Goal: Information Seeking & Learning: Learn about a topic

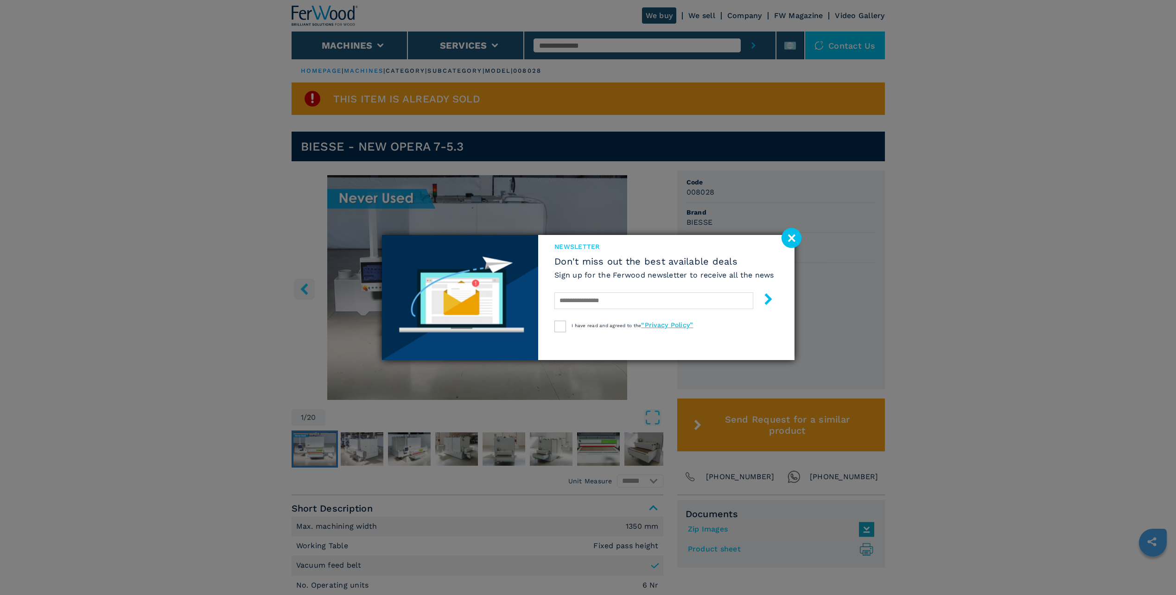
click at [792, 239] on image at bounding box center [792, 238] width 20 height 20
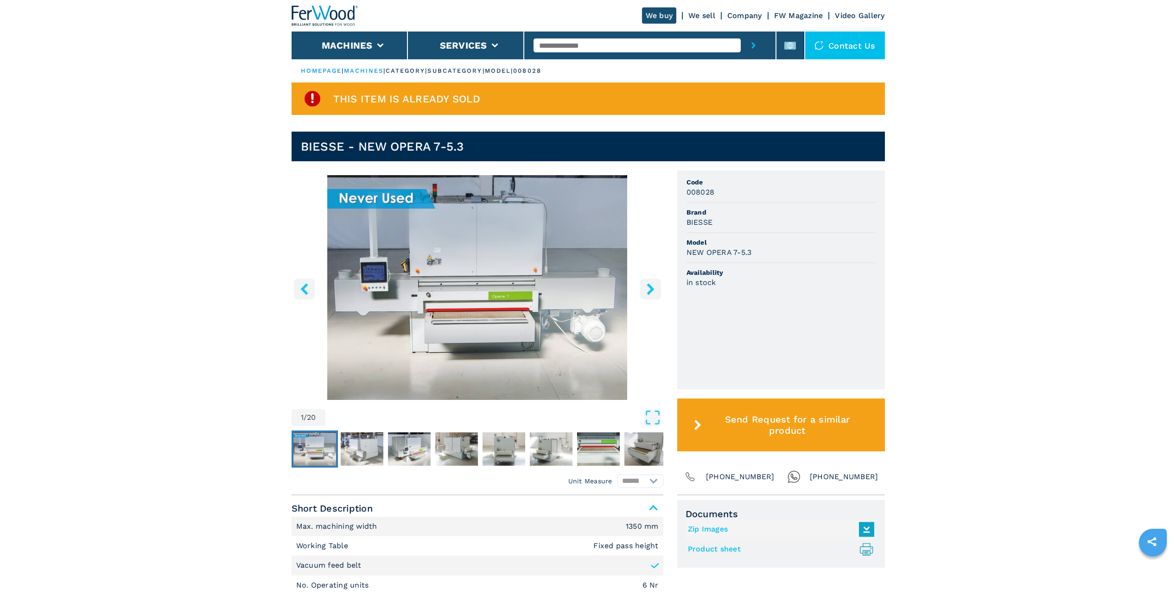
click at [654, 286] on icon "right-button" at bounding box center [651, 289] width 12 height 12
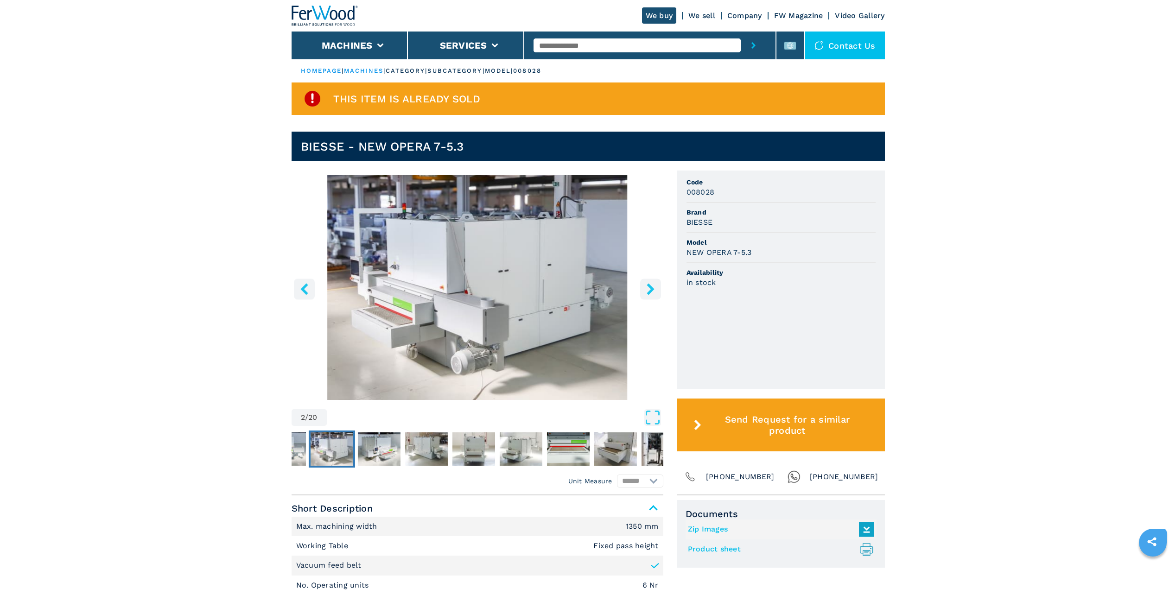
click at [654, 286] on icon "right-button" at bounding box center [651, 289] width 12 height 12
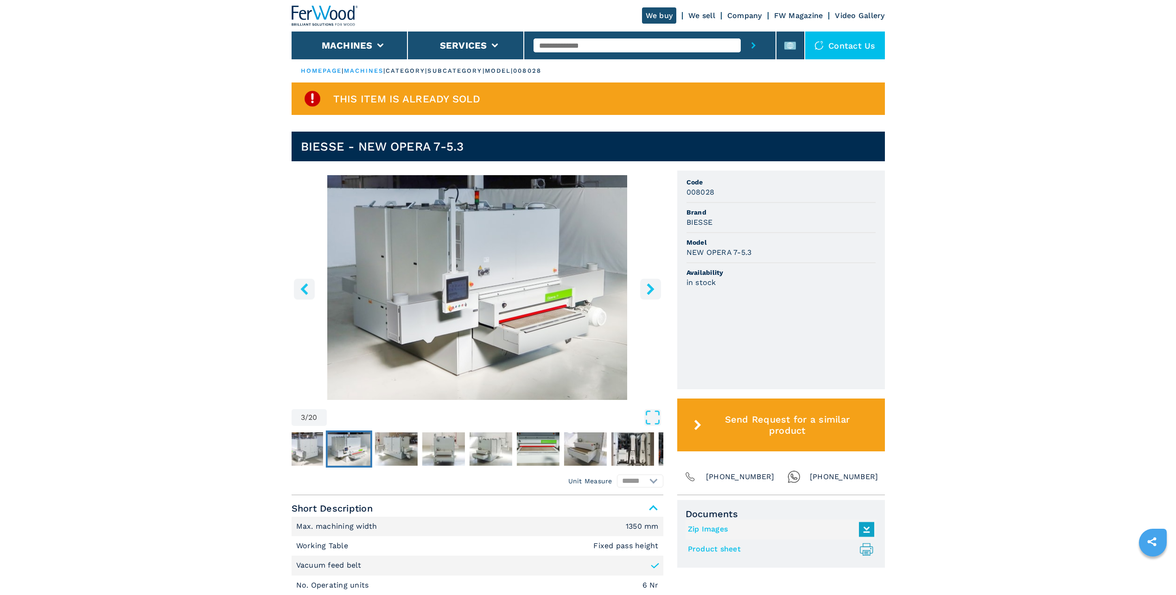
click at [654, 286] on icon "right-button" at bounding box center [651, 289] width 12 height 12
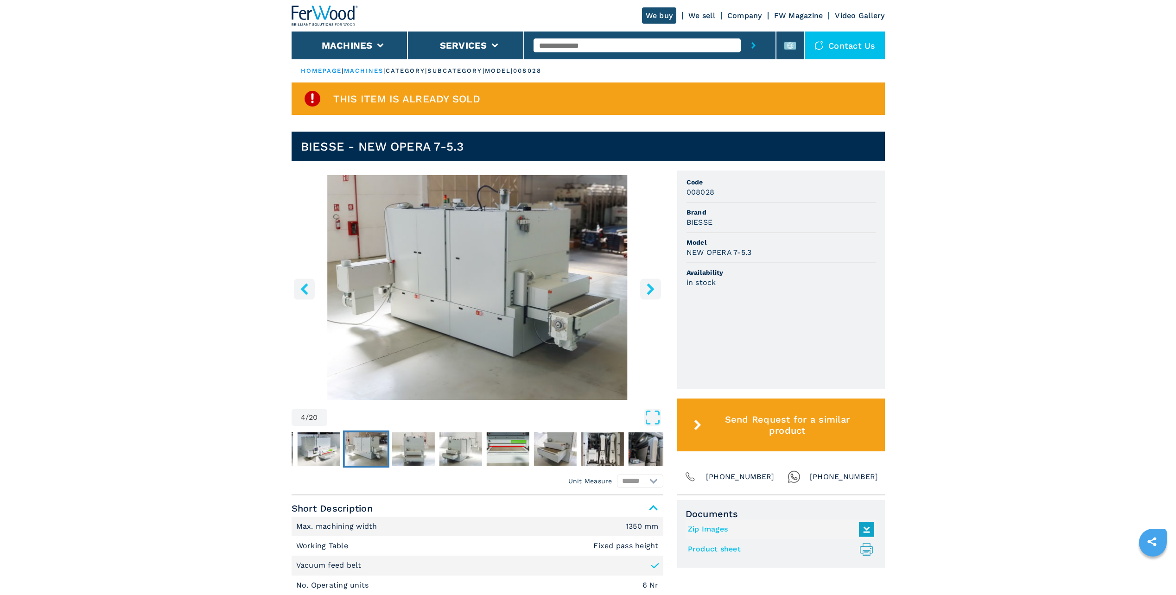
click at [652, 286] on icon "right-button" at bounding box center [651, 289] width 12 height 12
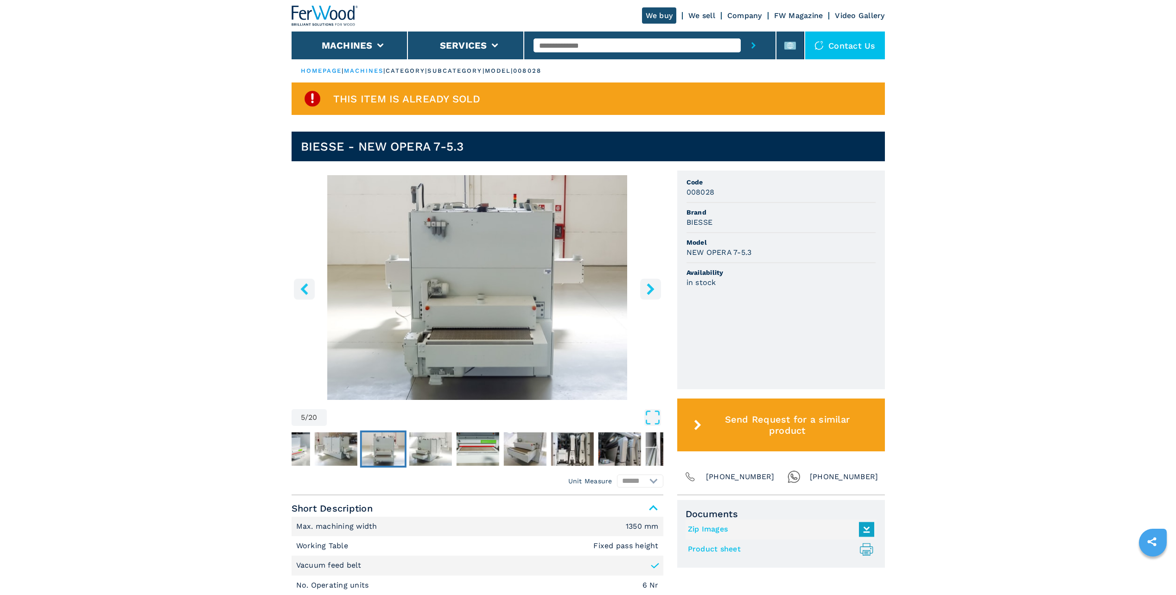
click at [651, 286] on icon "right-button" at bounding box center [650, 289] width 7 height 12
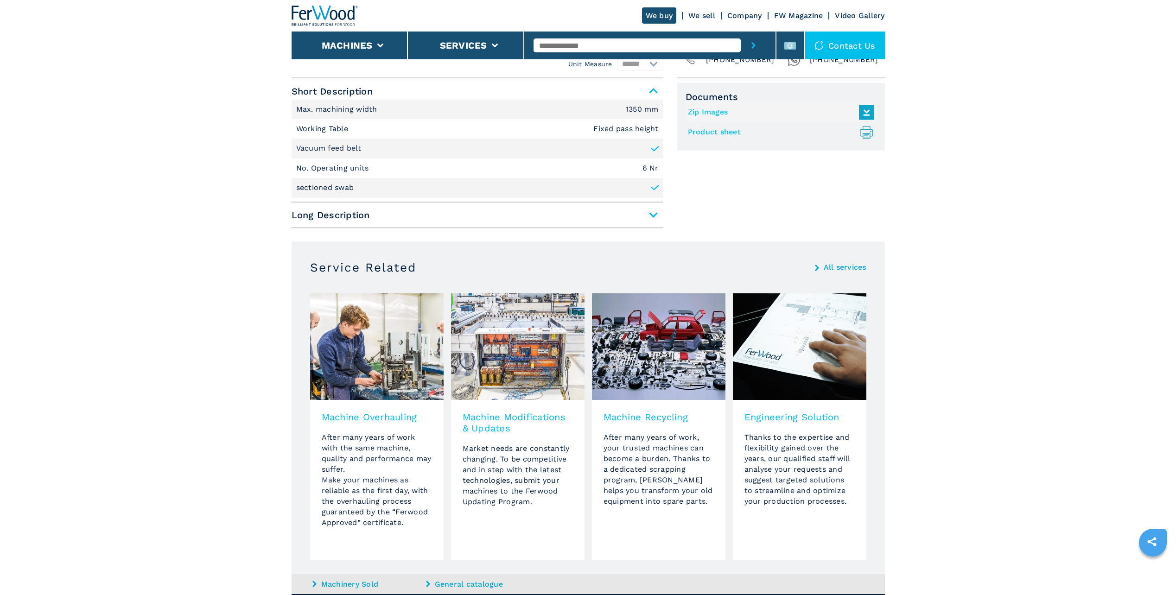
scroll to position [551, 0]
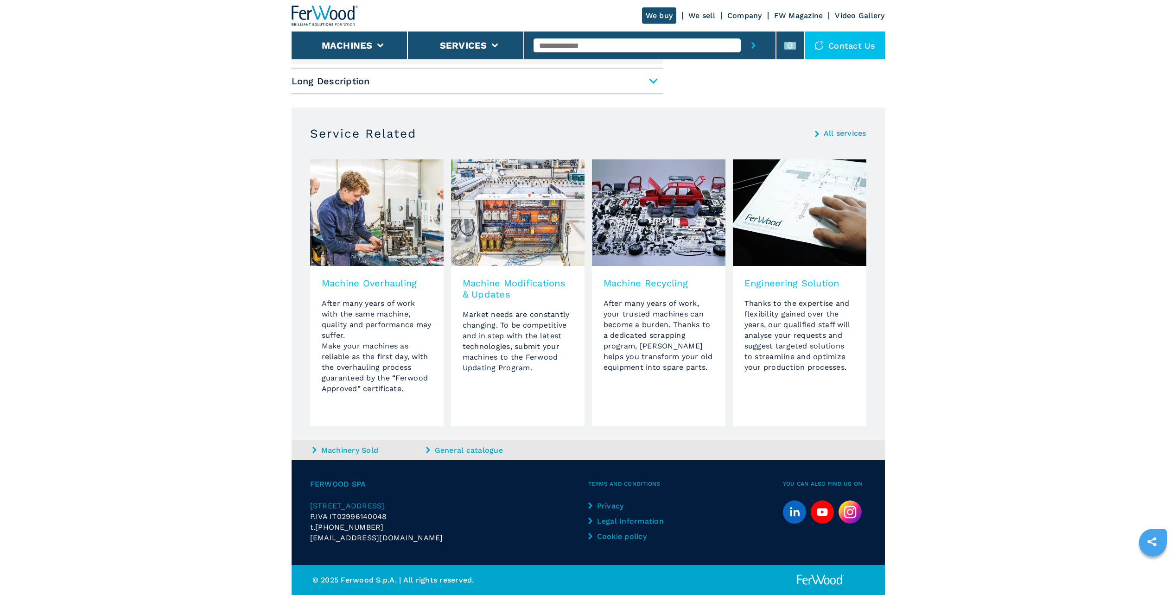
click at [349, 454] on link "Machinery Sold" at bounding box center [367, 450] width 111 height 11
click at [349, 450] on link "Machinery Sold" at bounding box center [367, 450] width 111 height 11
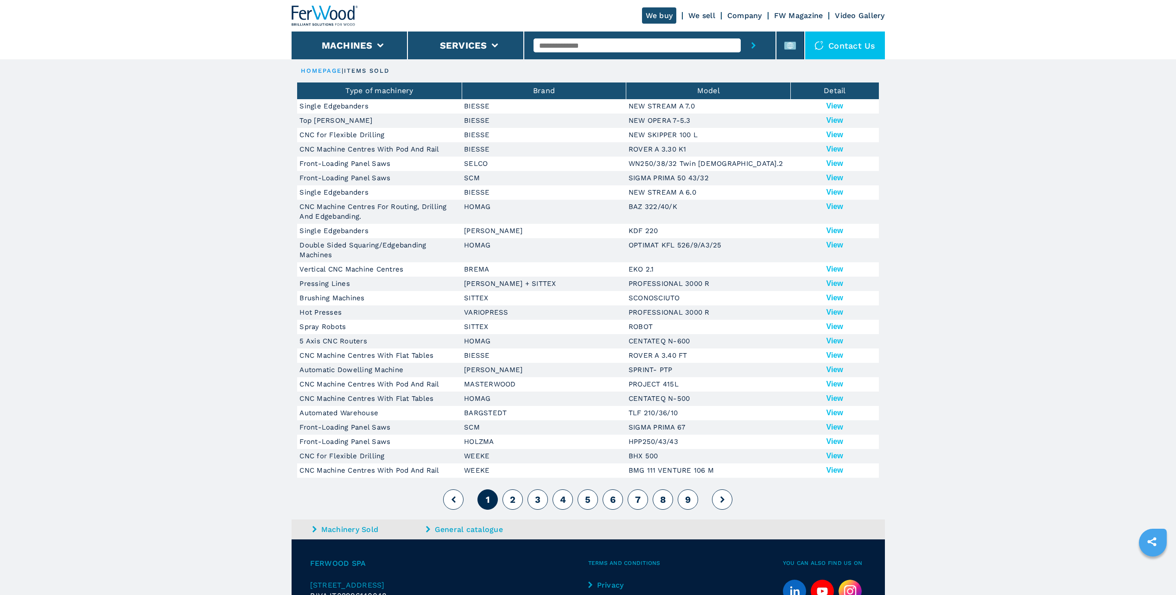
click at [836, 121] on button "View" at bounding box center [835, 120] width 17 height 8
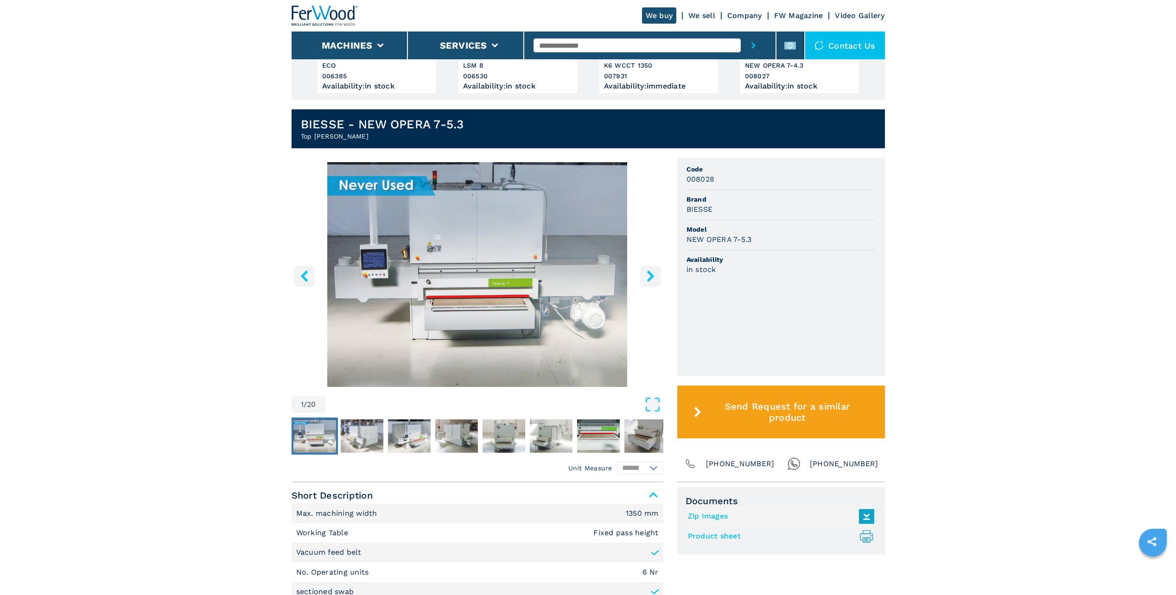
scroll to position [185, 0]
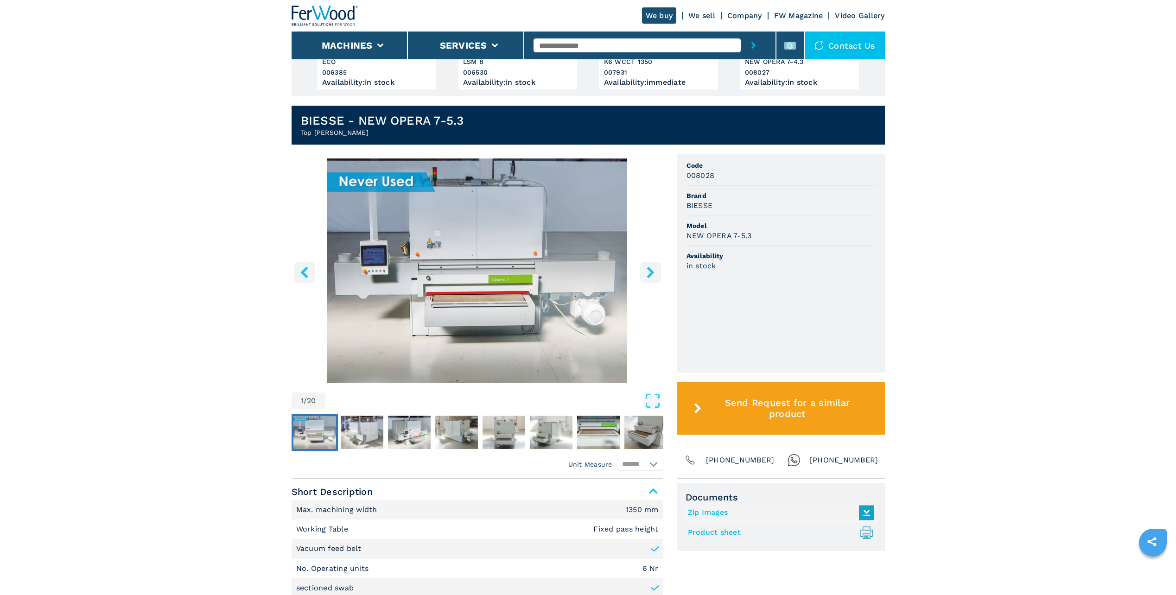
click at [466, 256] on img "Go to Slide 1" at bounding box center [478, 271] width 372 height 225
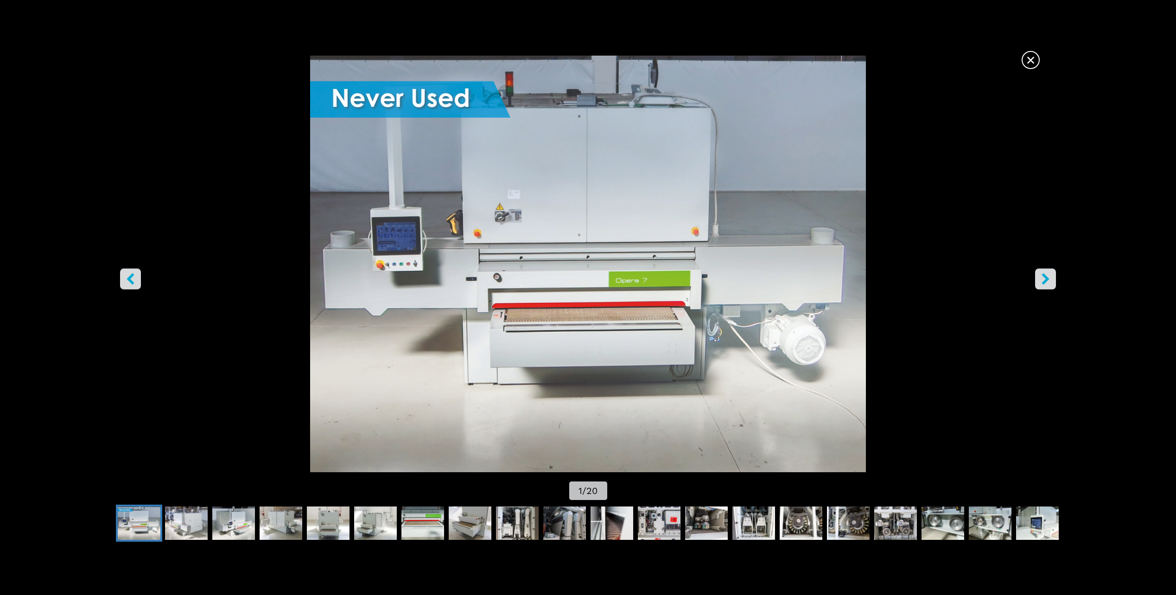
click at [1042, 280] on icon "right-button" at bounding box center [1046, 280] width 12 height 12
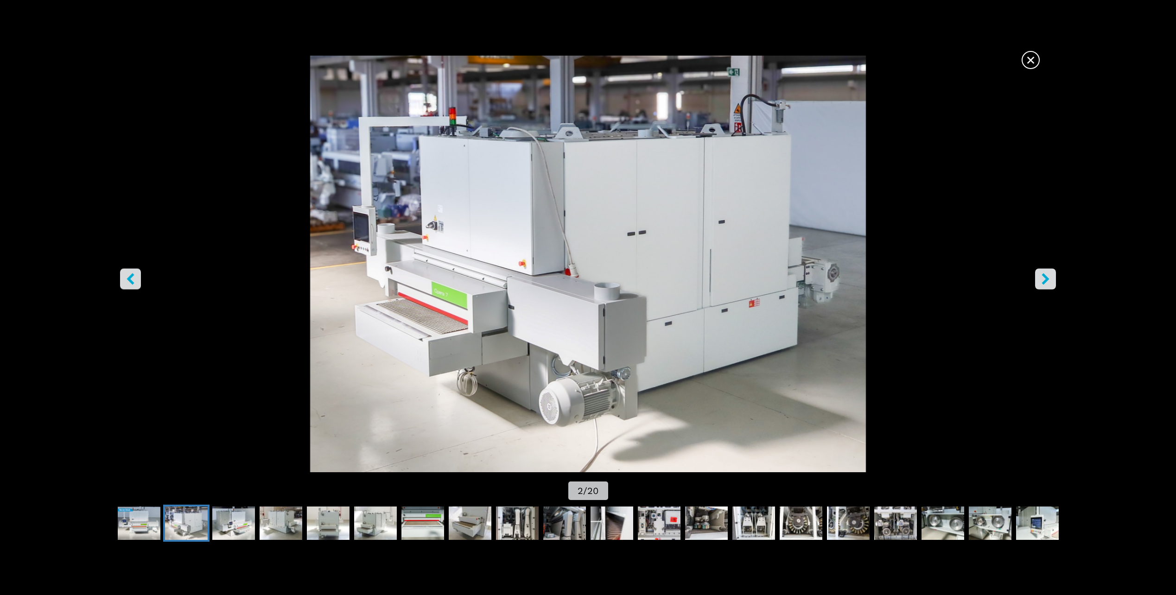
click at [1042, 280] on icon "right-button" at bounding box center [1046, 280] width 12 height 12
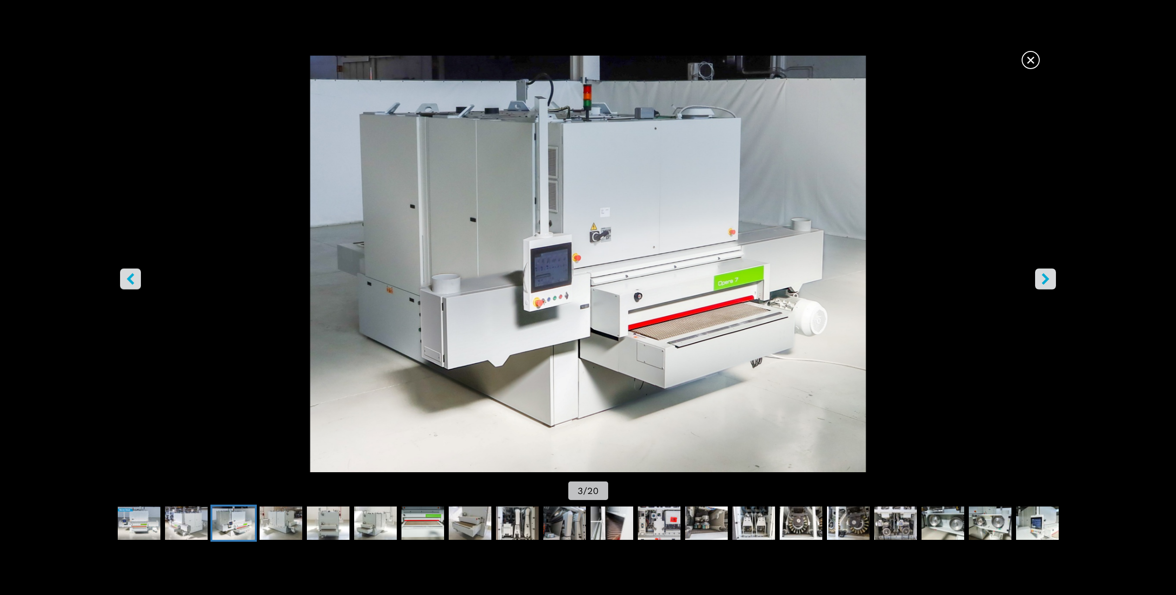
click at [1042, 280] on icon "right-button" at bounding box center [1046, 280] width 12 height 12
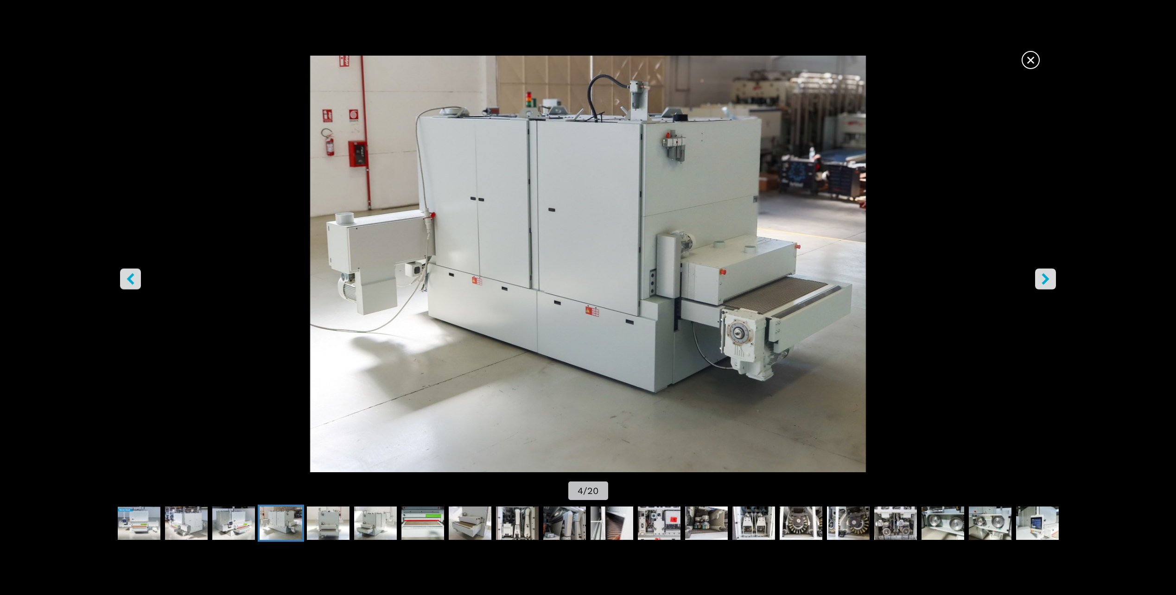
click at [1042, 280] on icon "right-button" at bounding box center [1046, 280] width 12 height 12
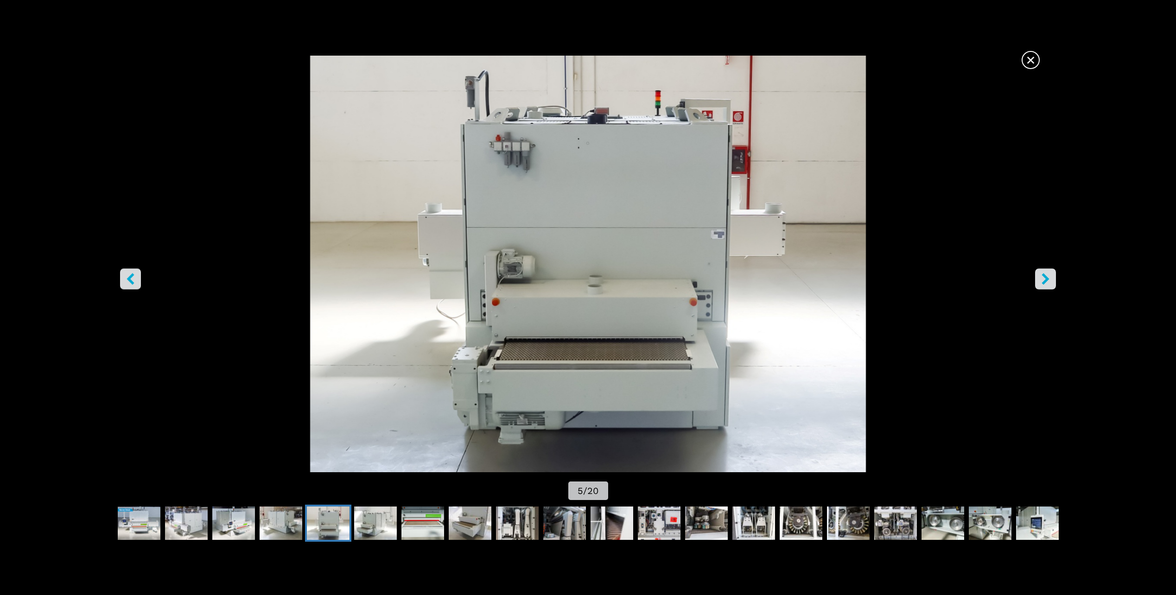
click at [1042, 280] on icon "right-button" at bounding box center [1046, 280] width 12 height 12
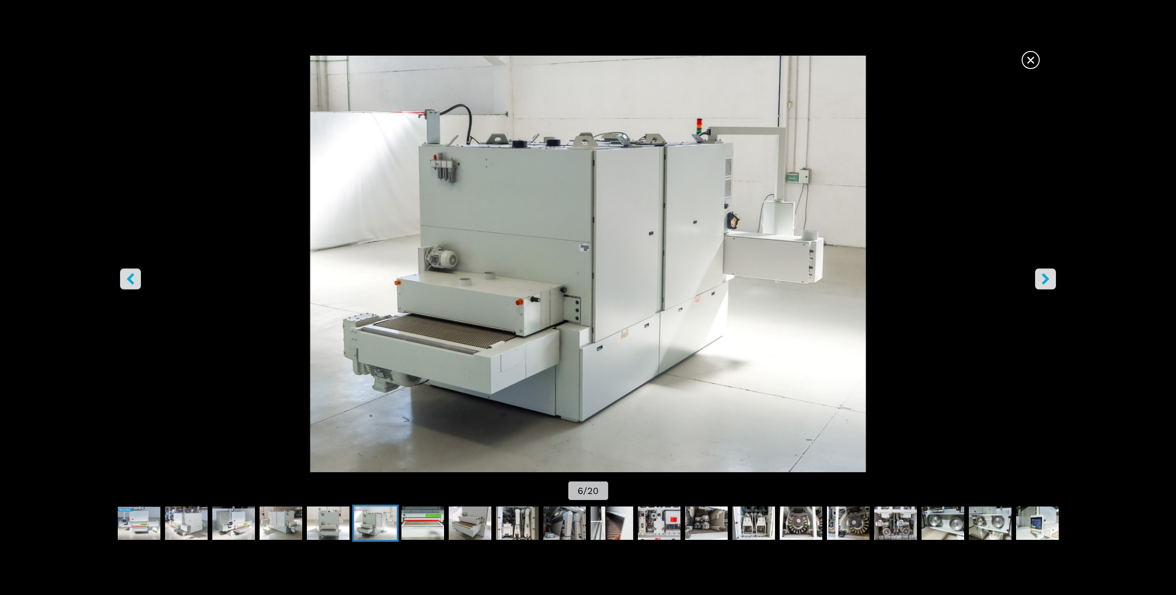
click at [1042, 280] on icon "right-button" at bounding box center [1046, 280] width 12 height 12
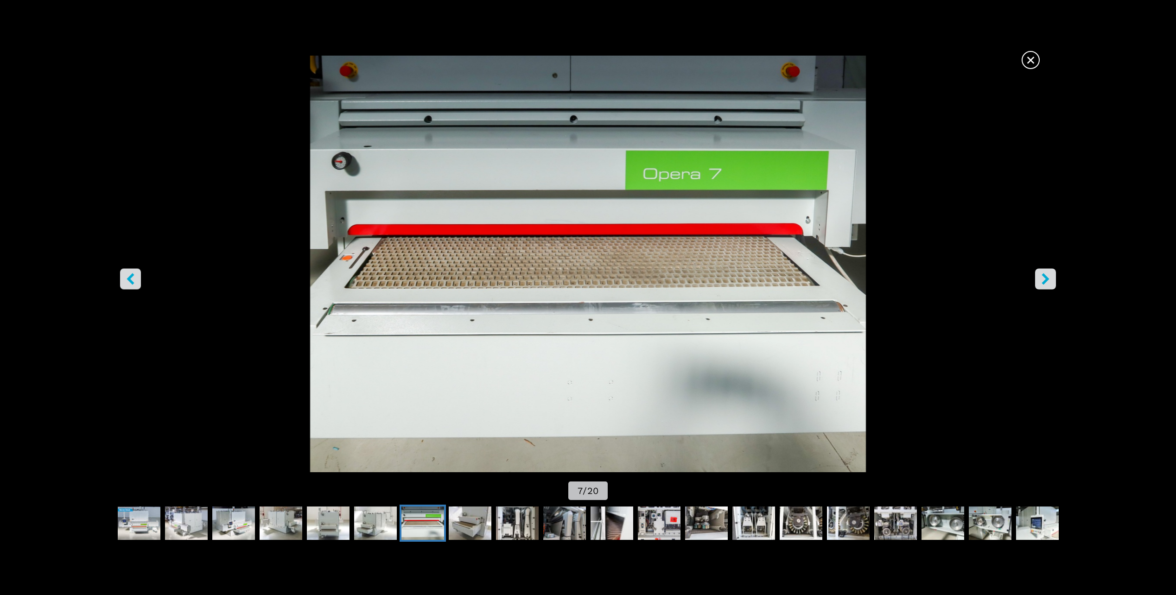
click at [1042, 280] on icon "right-button" at bounding box center [1046, 280] width 12 height 12
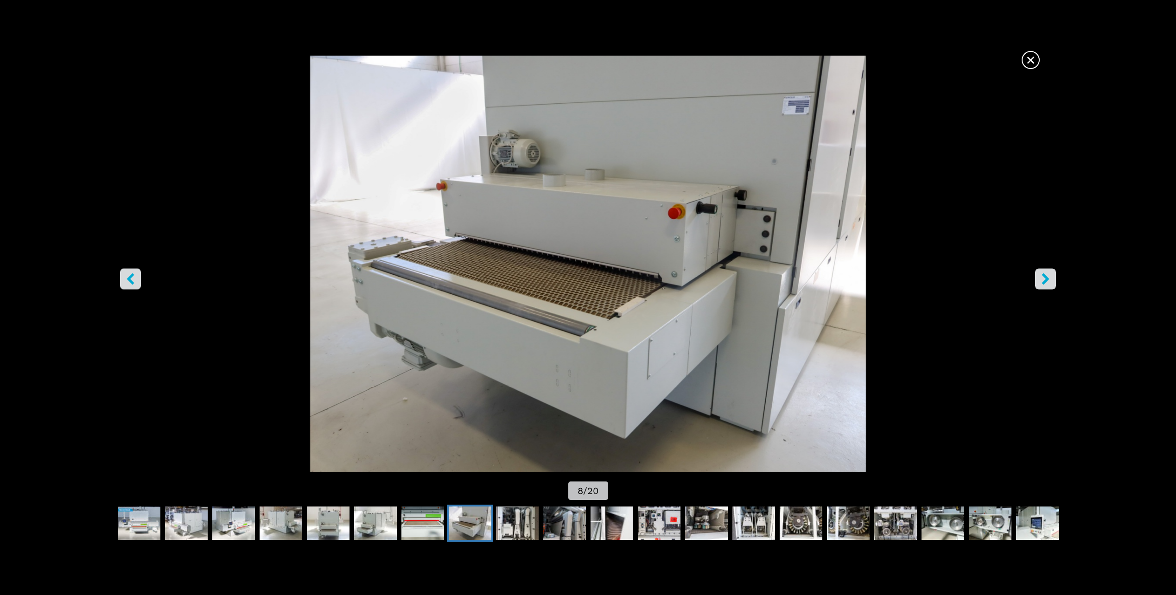
click at [1041, 281] on icon "right-button" at bounding box center [1046, 280] width 12 height 12
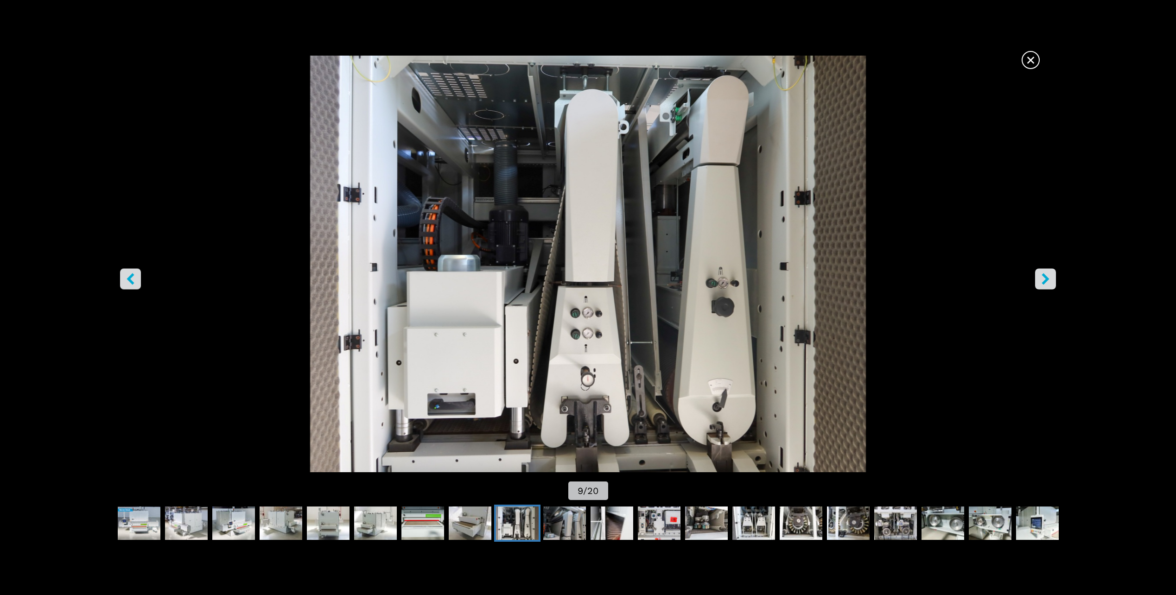
click at [1041, 282] on icon "right-button" at bounding box center [1046, 280] width 12 height 12
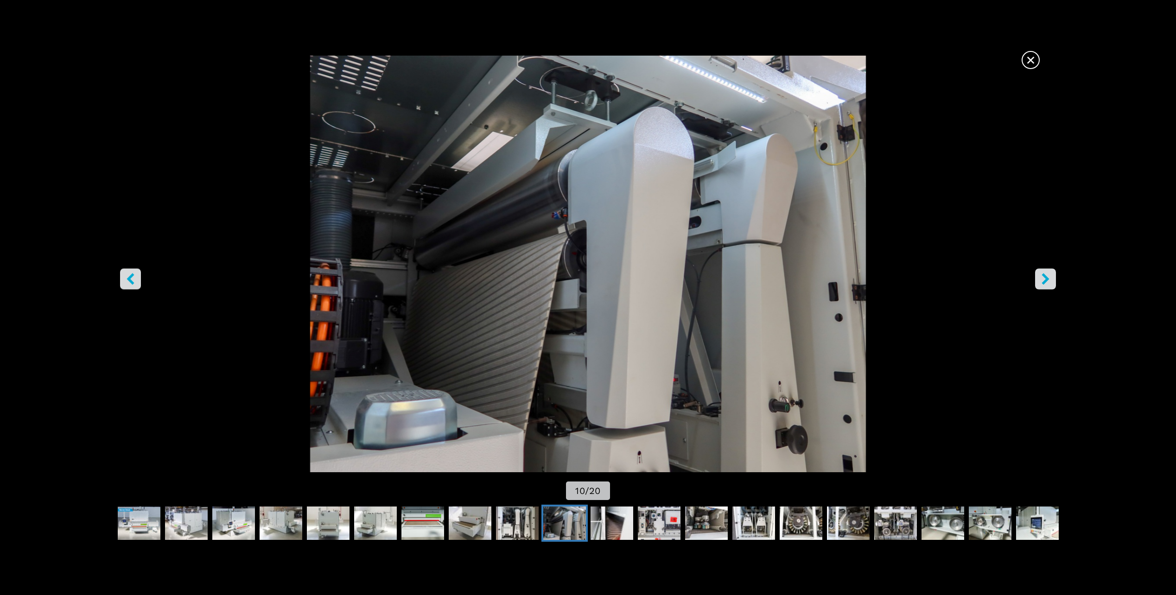
click at [131, 277] on icon "left-button" at bounding box center [130, 280] width 7 height 12
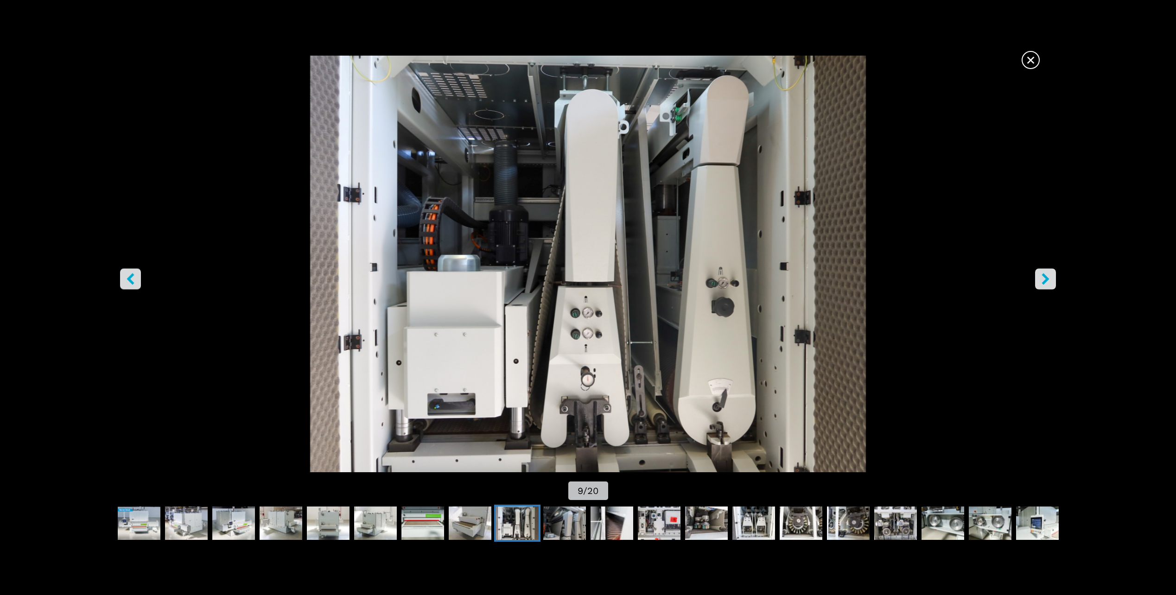
click at [131, 277] on icon "left-button" at bounding box center [130, 280] width 7 height 12
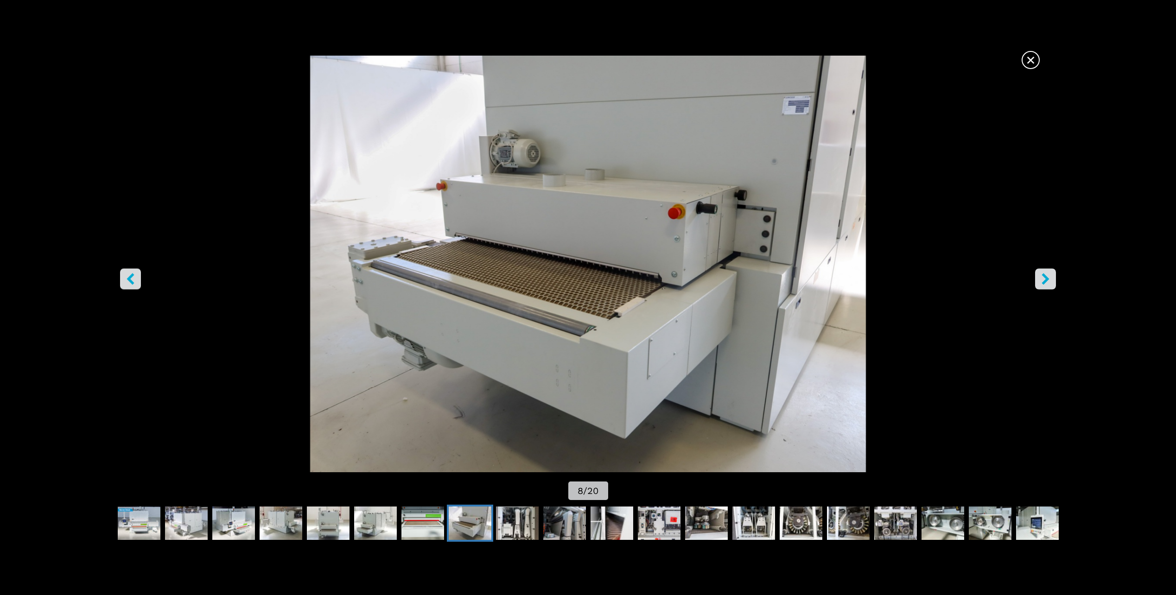
click at [1050, 279] on icon "right-button" at bounding box center [1046, 280] width 12 height 12
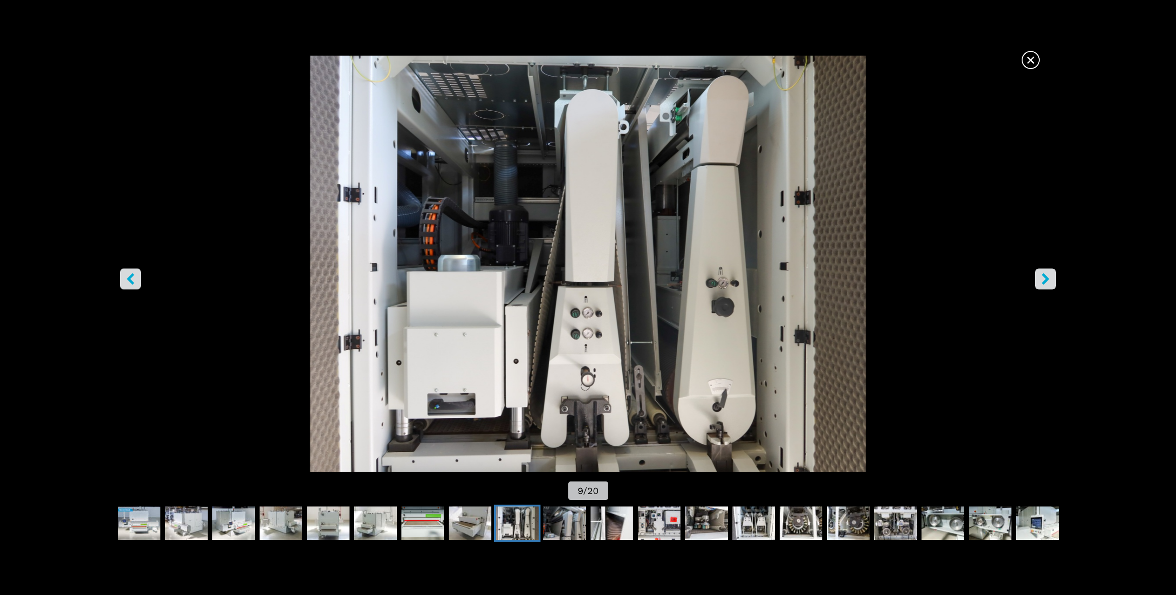
click at [1050, 279] on icon "right-button" at bounding box center [1046, 280] width 12 height 12
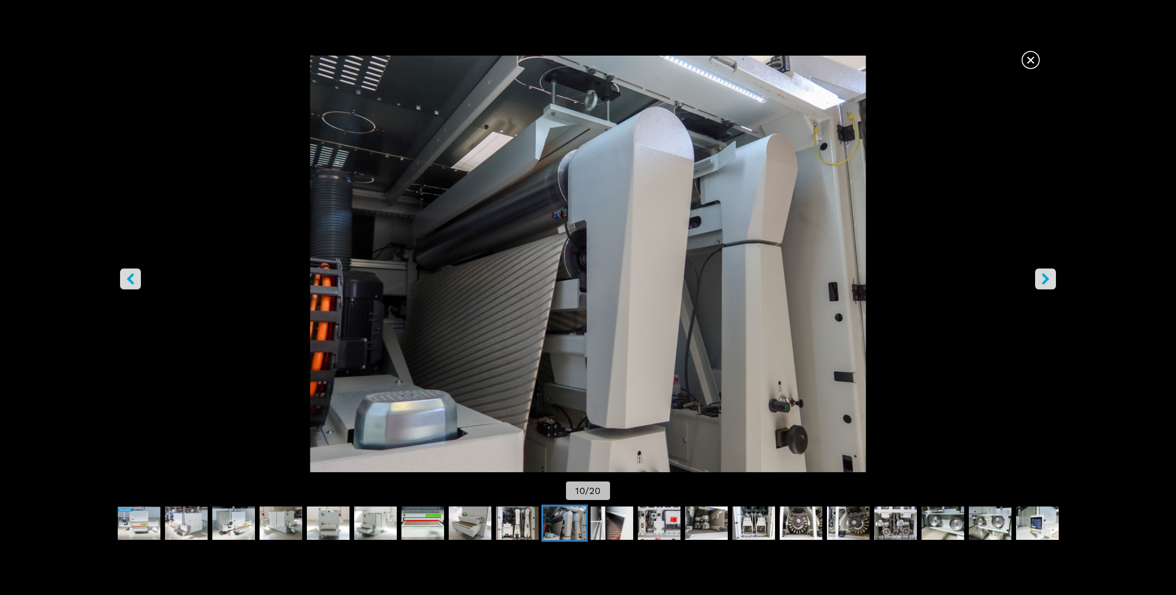
click at [1050, 279] on icon "right-button" at bounding box center [1046, 280] width 12 height 12
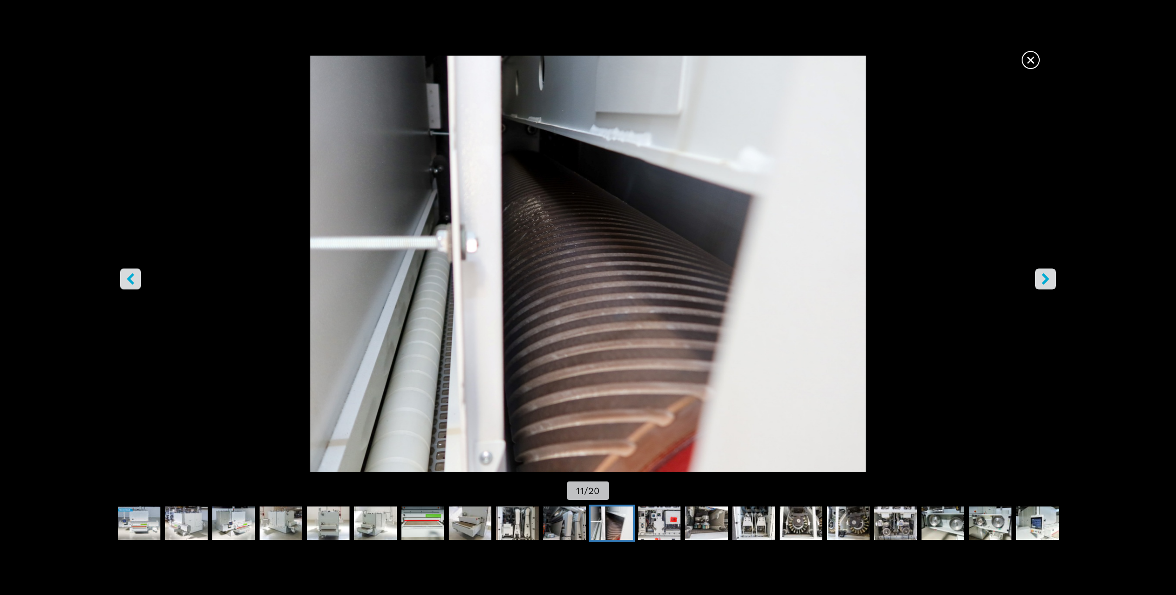
click at [1050, 279] on icon "right-button" at bounding box center [1046, 280] width 12 height 12
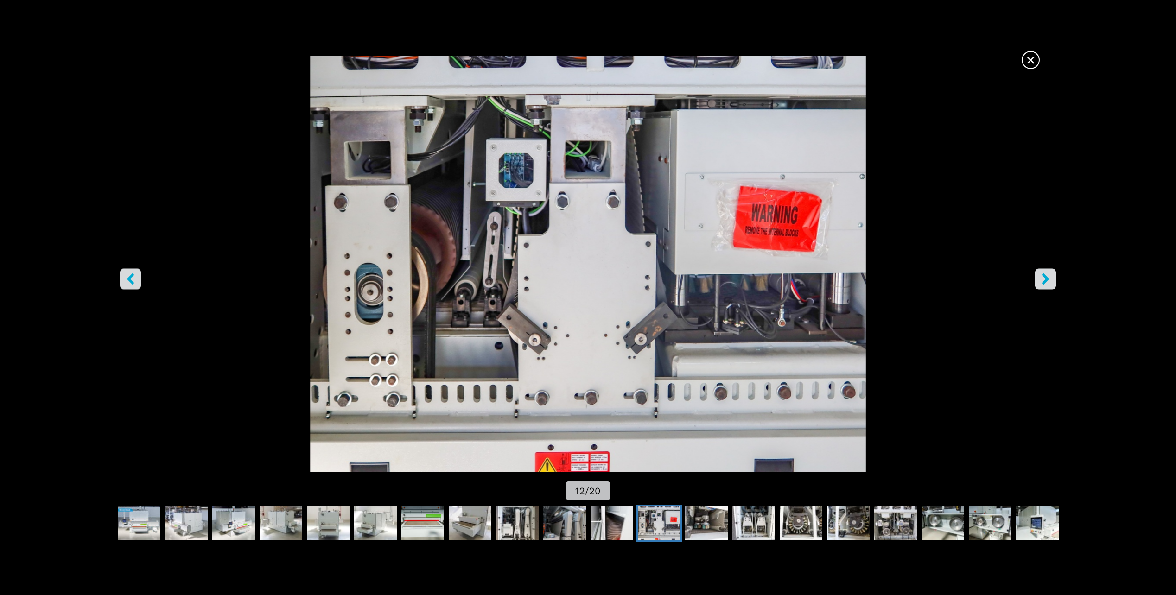
click at [1050, 279] on icon "right-button" at bounding box center [1046, 280] width 12 height 12
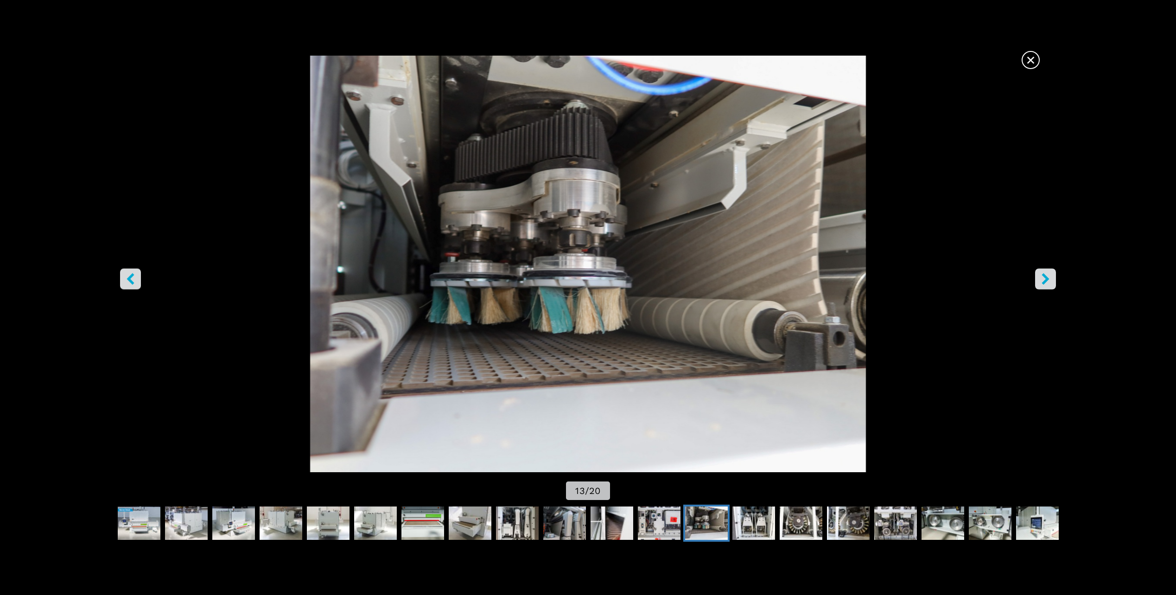
click at [1050, 279] on icon "right-button" at bounding box center [1046, 280] width 12 height 12
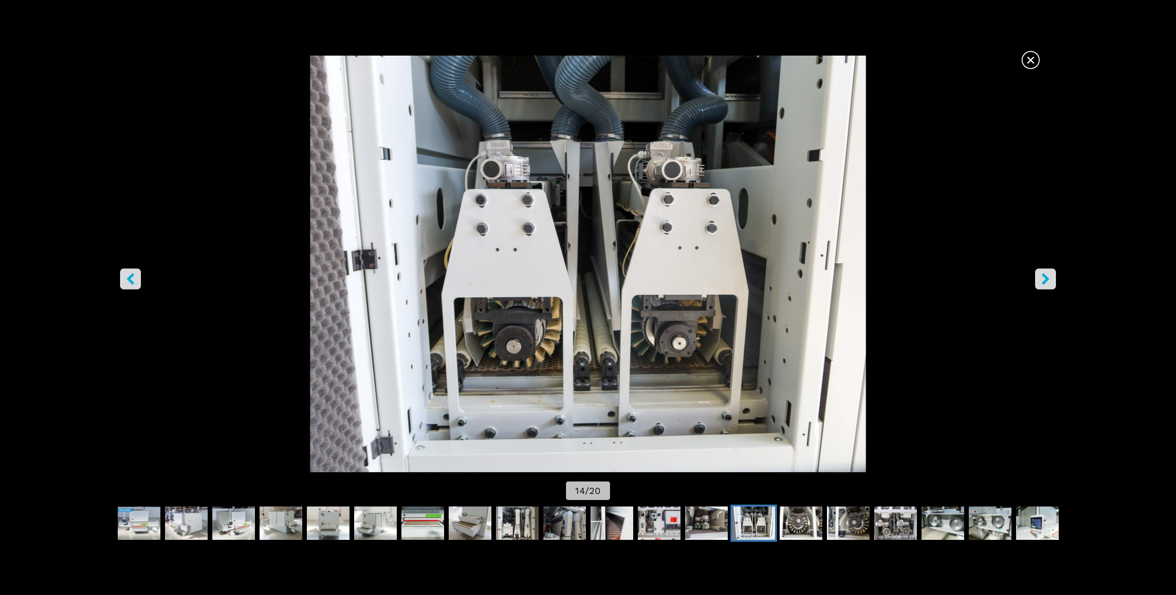
click at [1050, 279] on icon "right-button" at bounding box center [1046, 280] width 12 height 12
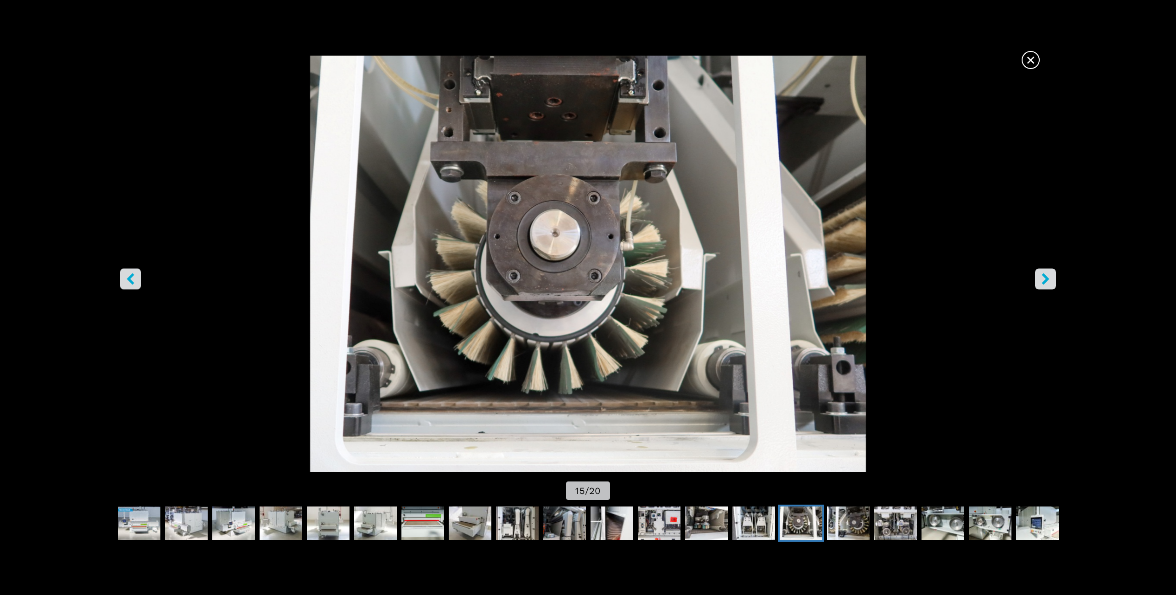
click at [1050, 279] on icon "right-button" at bounding box center [1046, 280] width 12 height 12
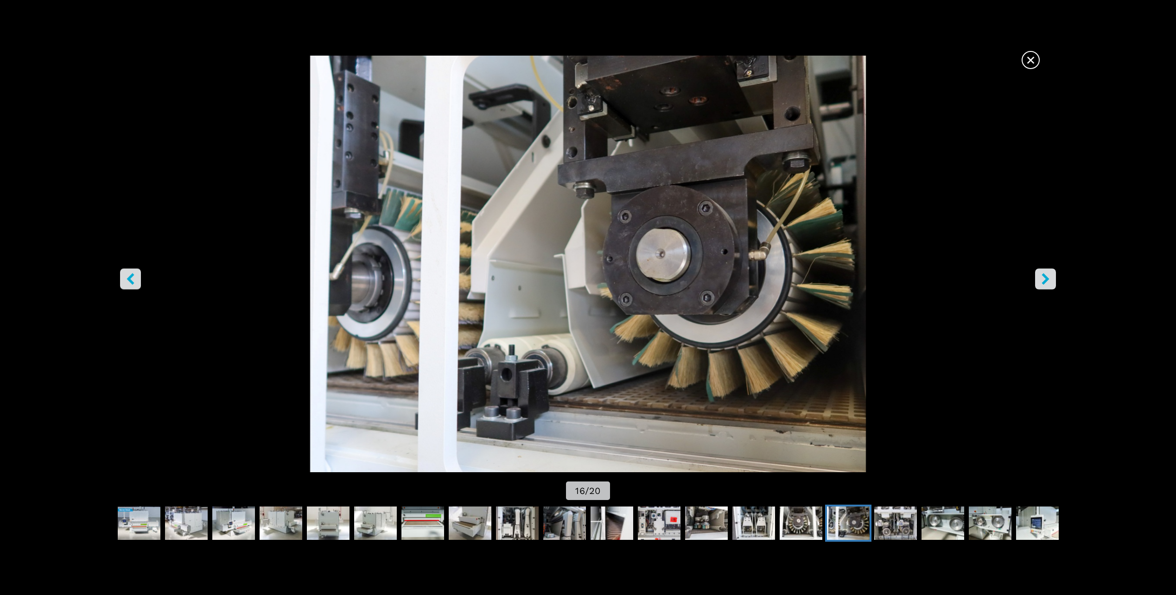
click at [1050, 279] on icon "right-button" at bounding box center [1046, 280] width 12 height 12
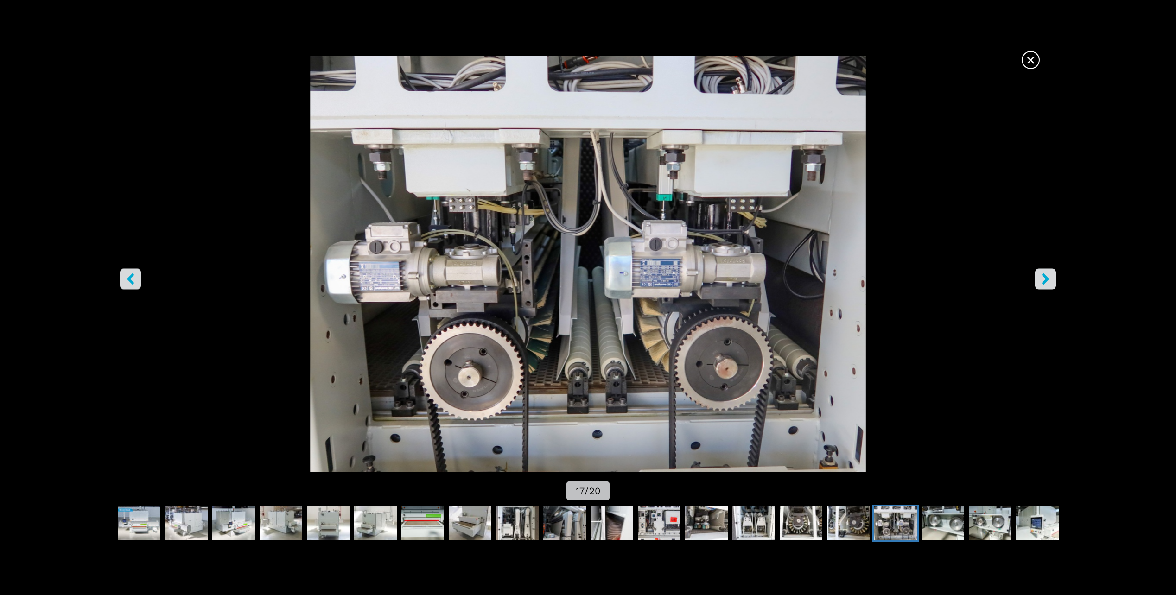
click at [1050, 279] on icon "right-button" at bounding box center [1046, 280] width 12 height 12
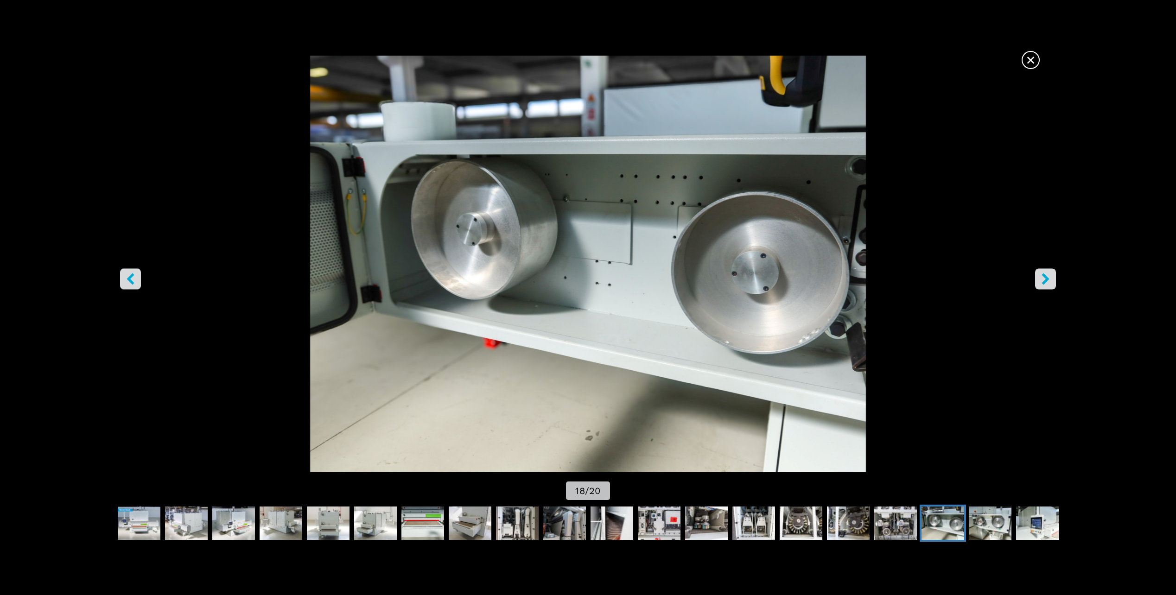
click at [1050, 279] on icon "right-button" at bounding box center [1046, 280] width 12 height 12
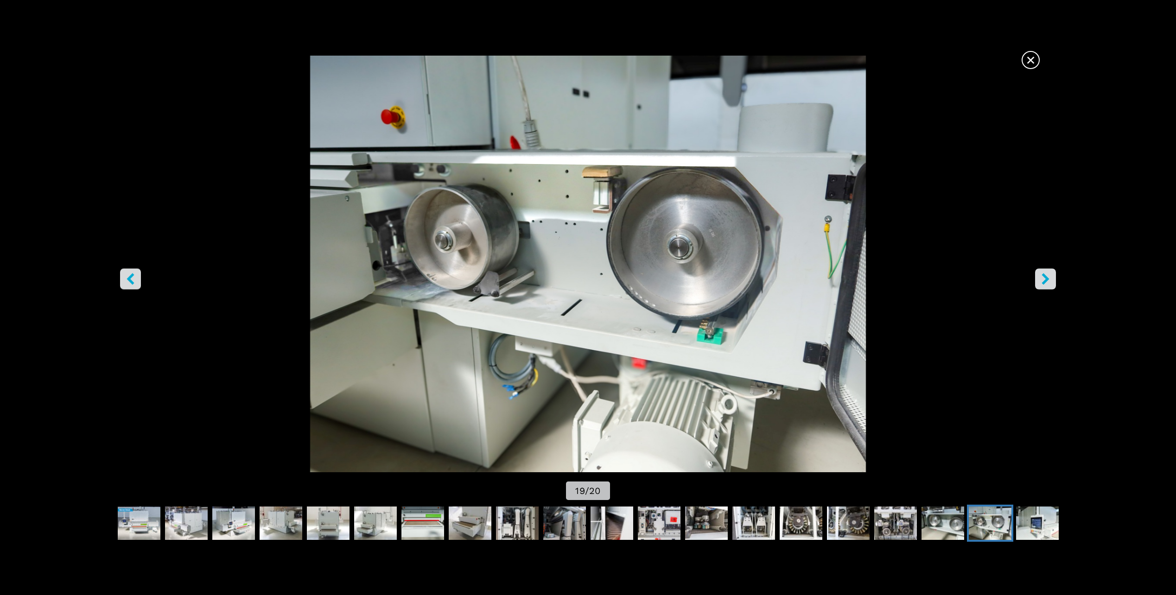
click at [1050, 279] on icon "right-button" at bounding box center [1046, 280] width 12 height 12
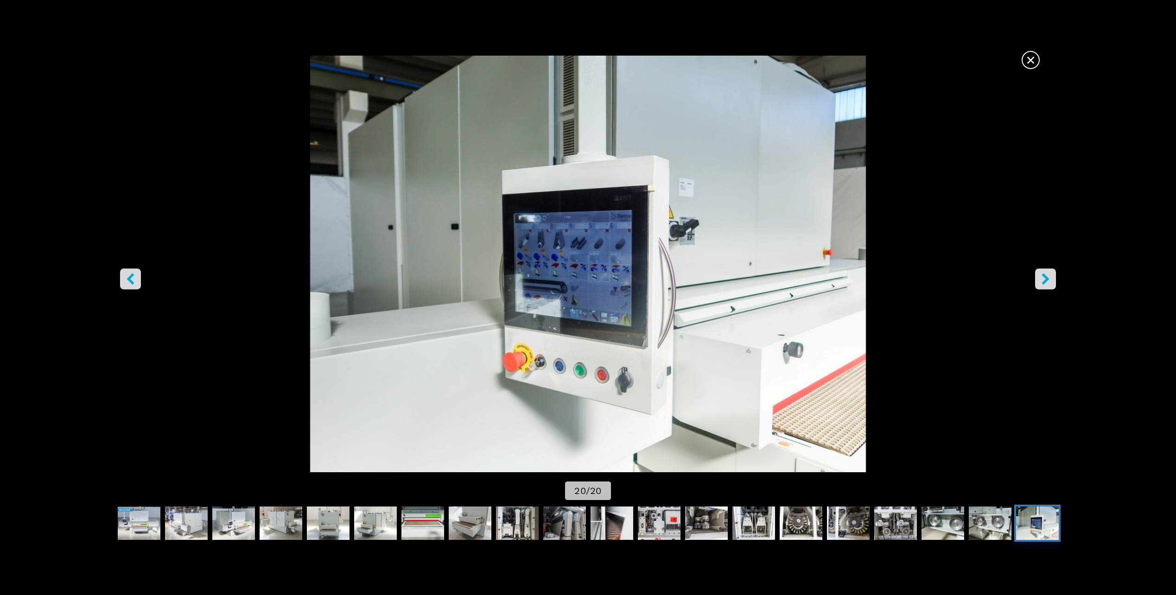
click at [1050, 279] on icon "right-button" at bounding box center [1046, 280] width 12 height 12
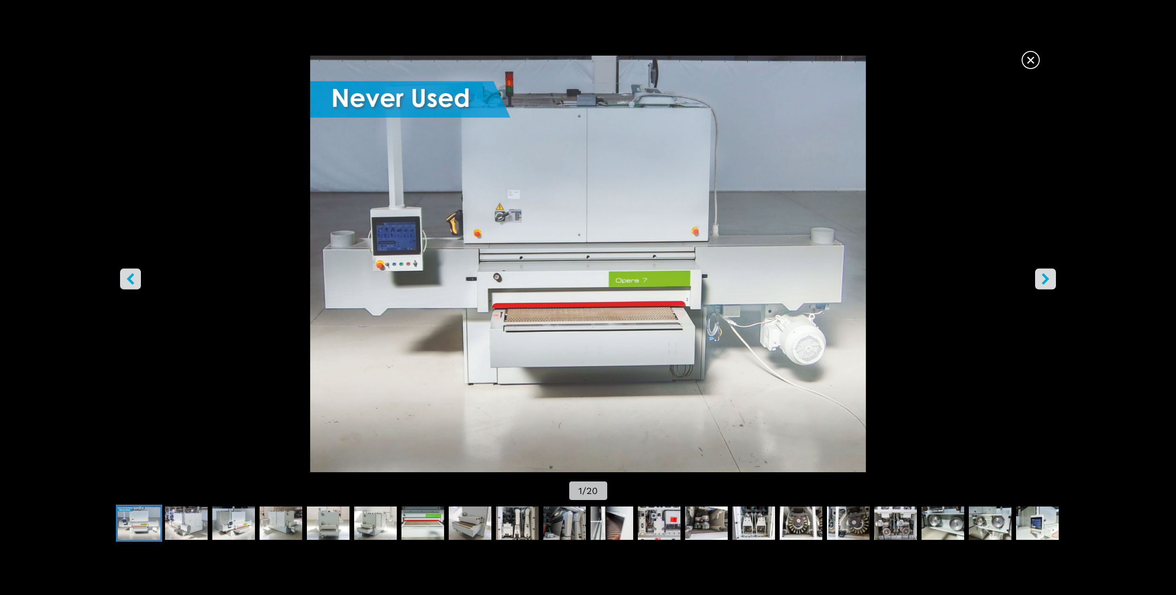
click at [1029, 60] on span "×" at bounding box center [1031, 58] width 16 height 16
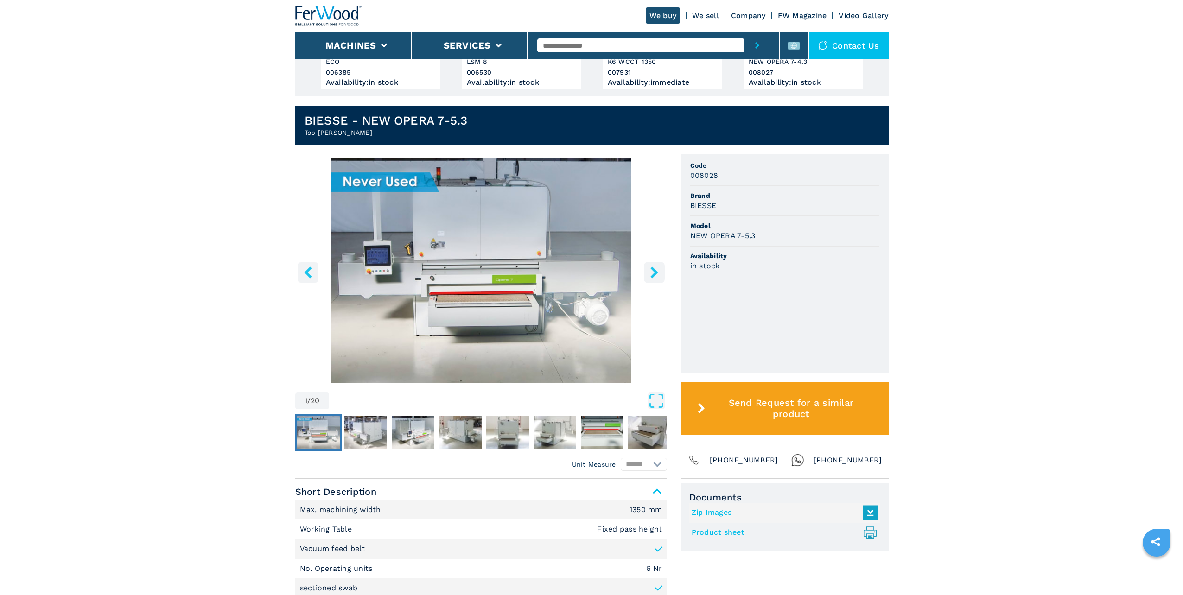
scroll to position [0, 0]
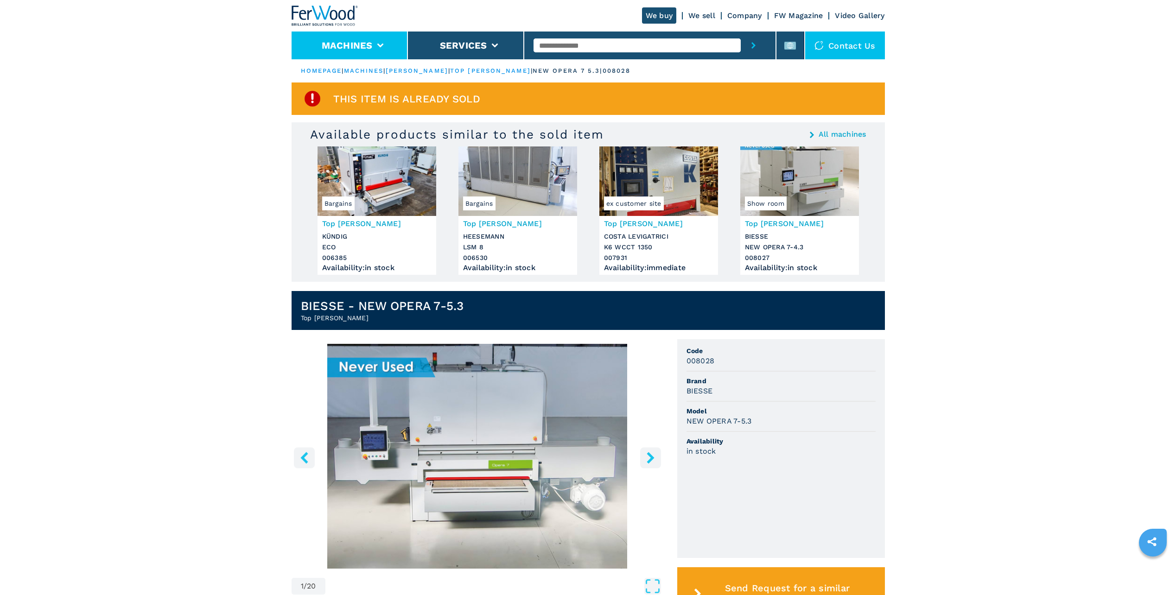
click at [344, 45] on button "Machines" at bounding box center [347, 45] width 51 height 11
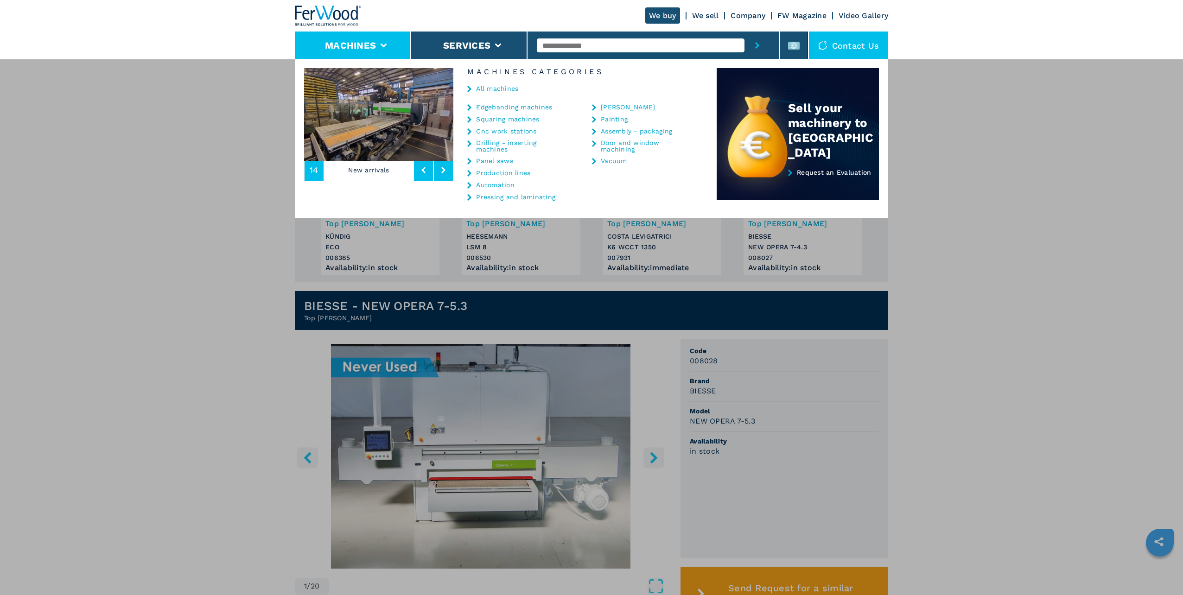
click at [491, 105] on link "Edgebanding machines" at bounding box center [514, 107] width 76 height 6
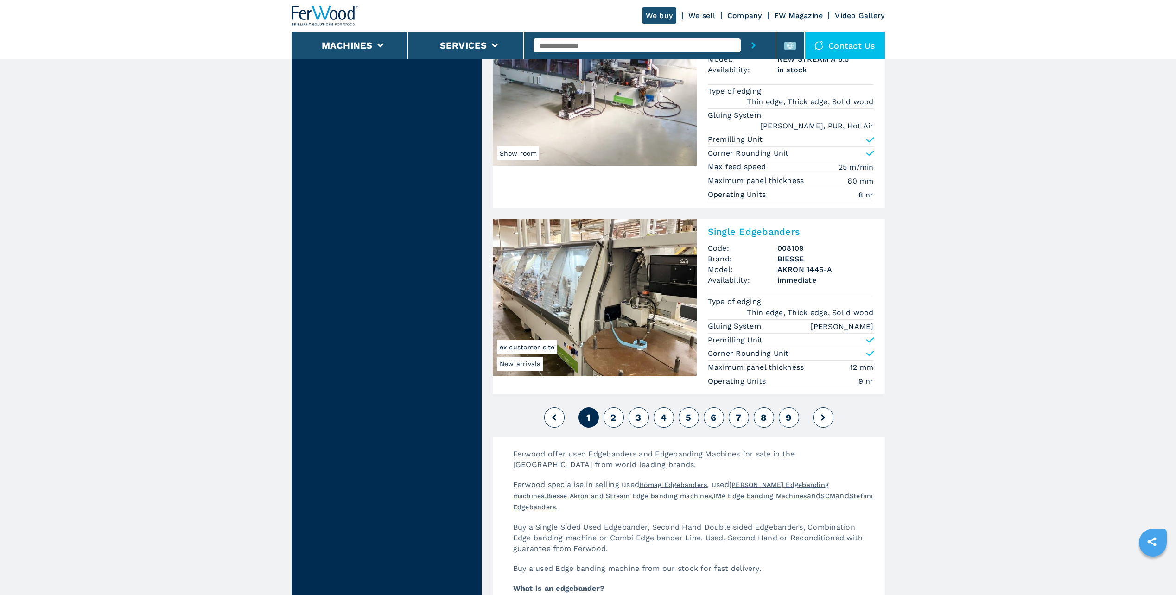
scroll to position [2225, 0]
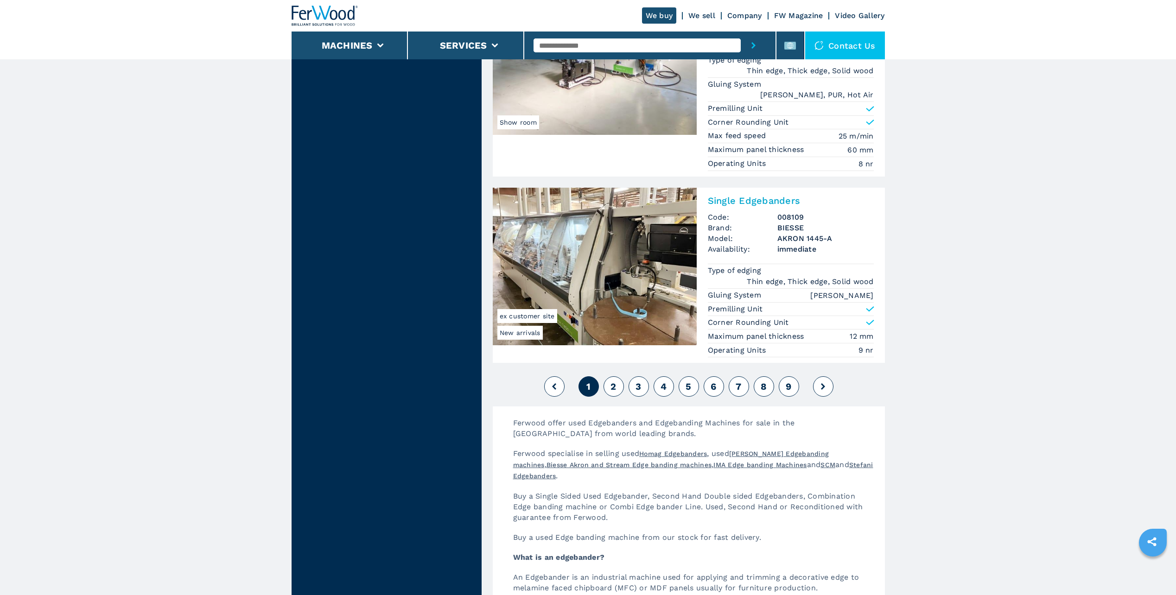
click at [613, 382] on span "2" at bounding box center [614, 386] width 6 height 11
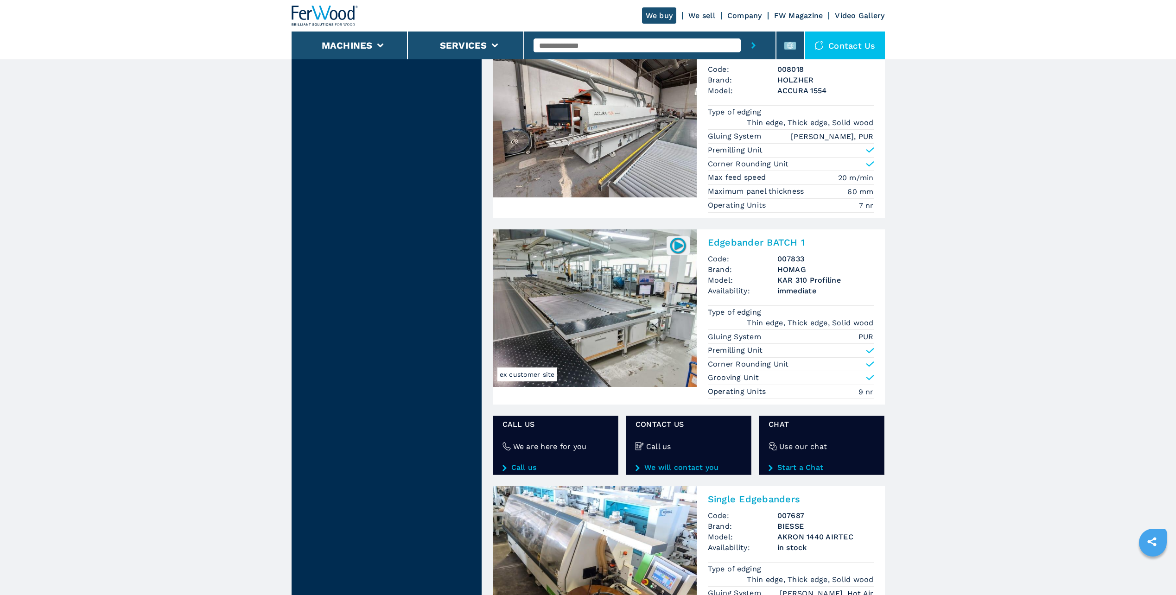
scroll to position [1391, 0]
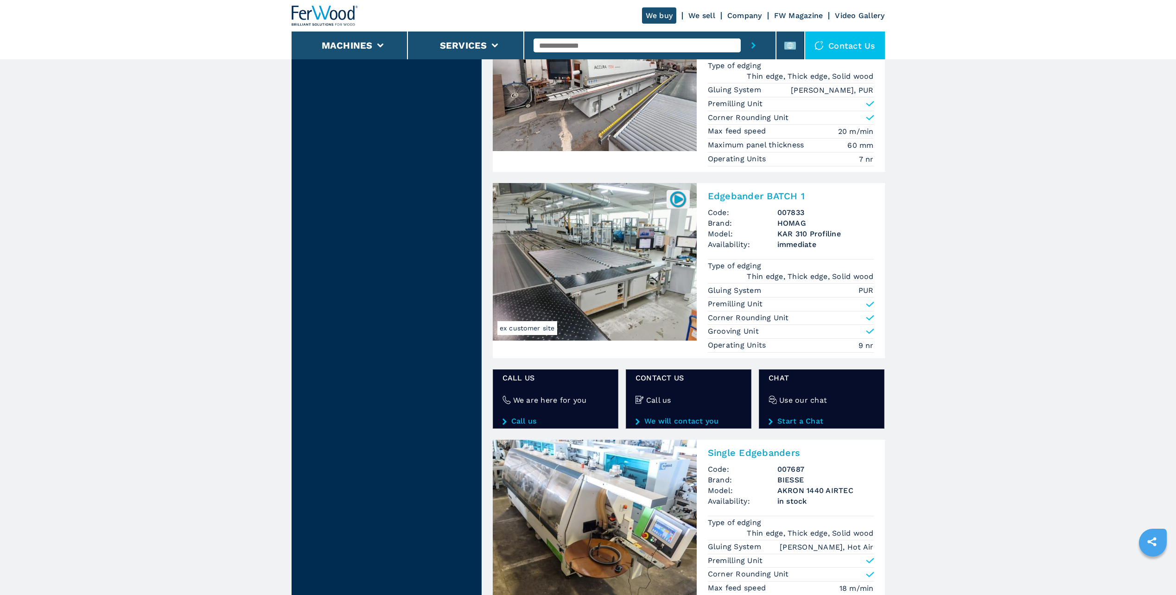
click at [601, 270] on img at bounding box center [595, 262] width 204 height 158
